Goal: Navigation & Orientation: Find specific page/section

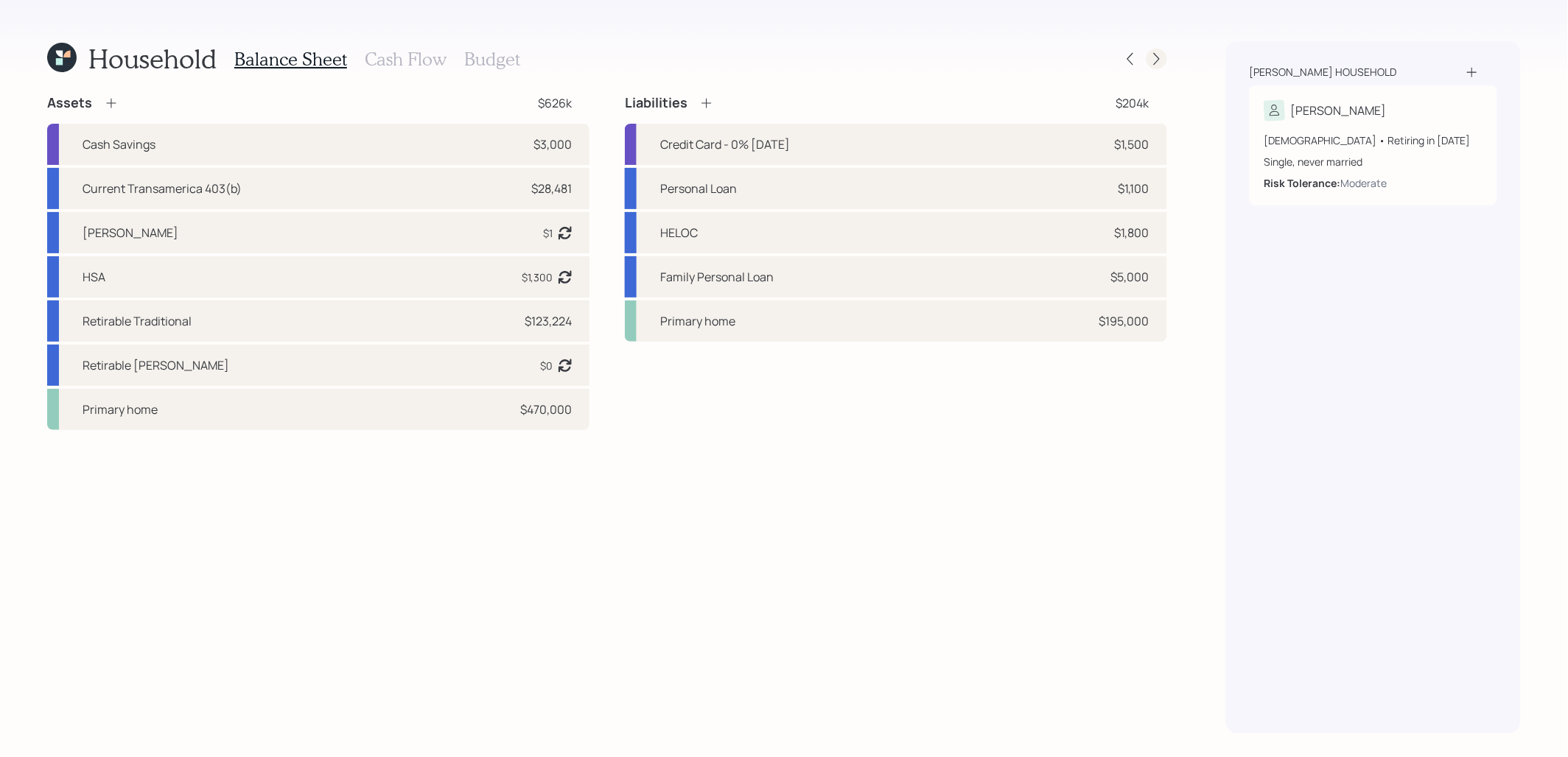
click at [1157, 56] on icon at bounding box center [1157, 59] width 6 height 13
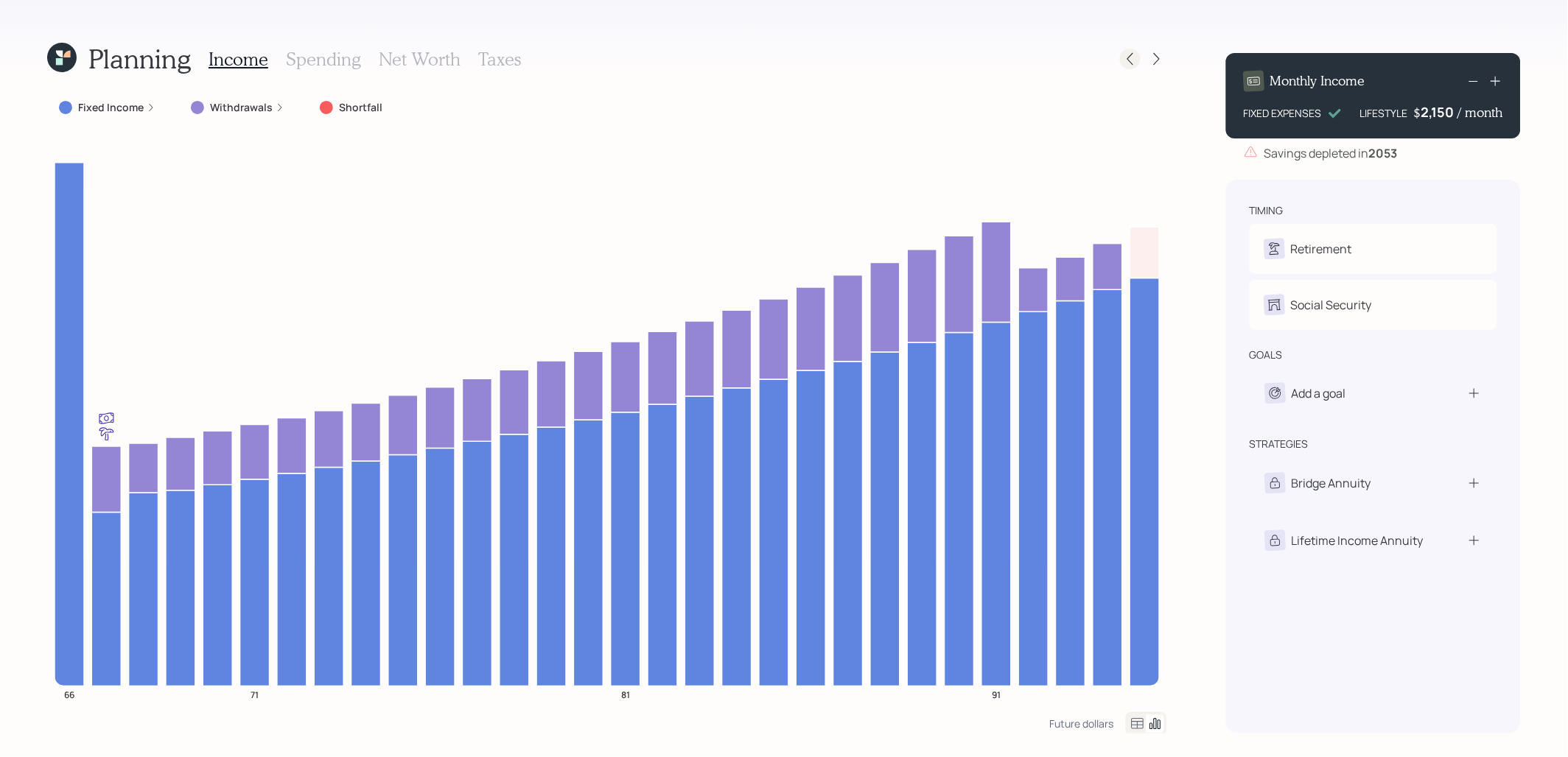
click at [1131, 57] on icon at bounding box center [1130, 59] width 15 height 15
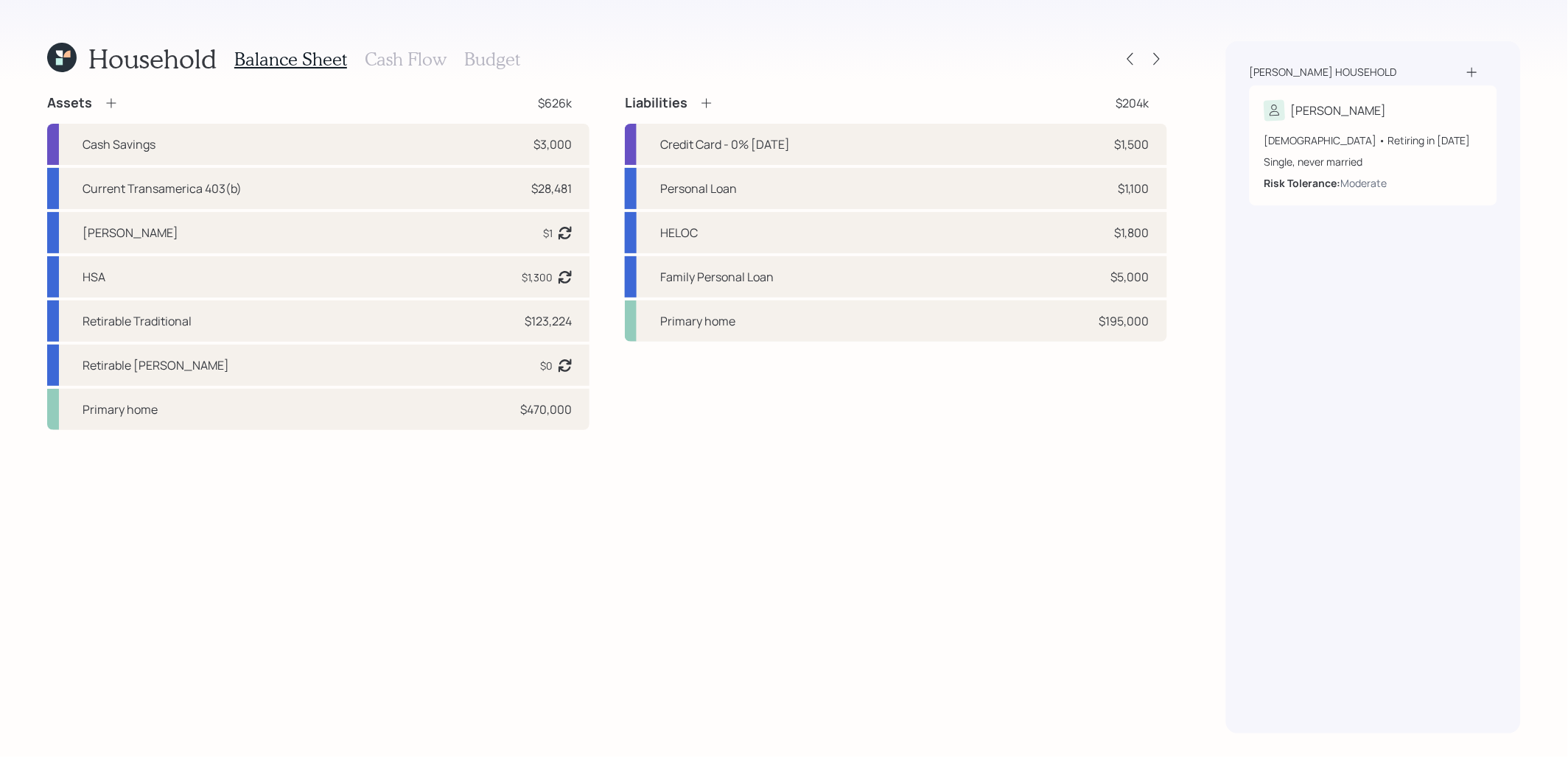
click at [66, 57] on icon at bounding box center [62, 57] width 29 height 29
